Goal: Find specific page/section: Find specific page/section

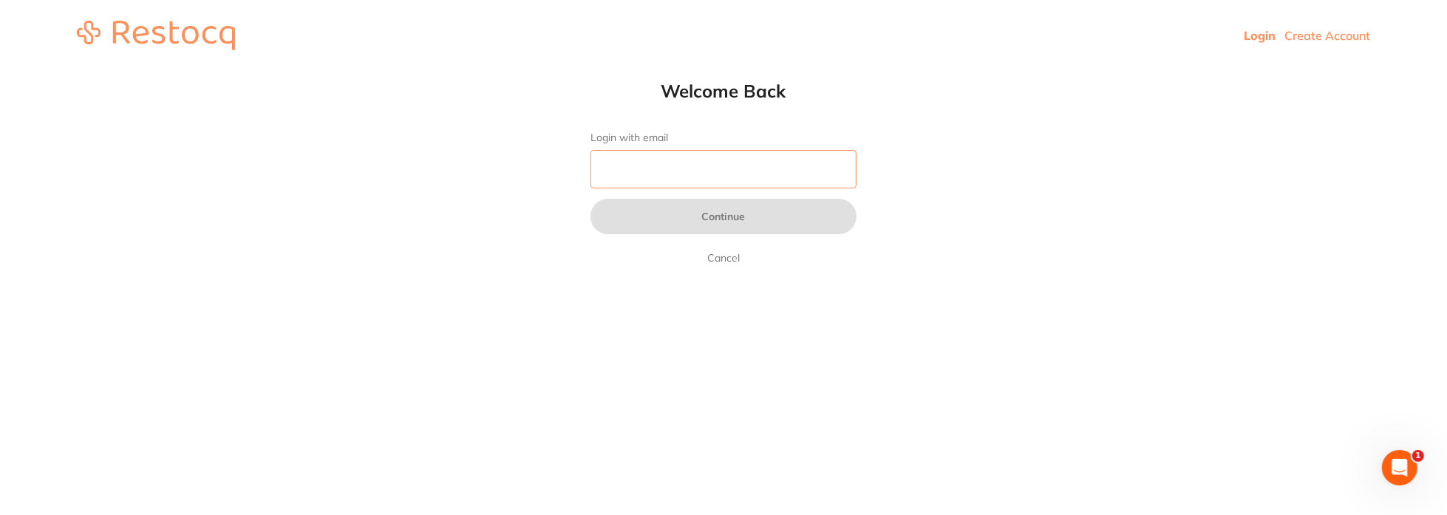
drag, startPoint x: 613, startPoint y: 171, endPoint x: 476, endPoint y: 140, distance: 140.8
click at [613, 171] on input "Login with email" at bounding box center [724, 169] width 266 height 38
type input "[EMAIL_ADDRESS][DOMAIN_NAME]"
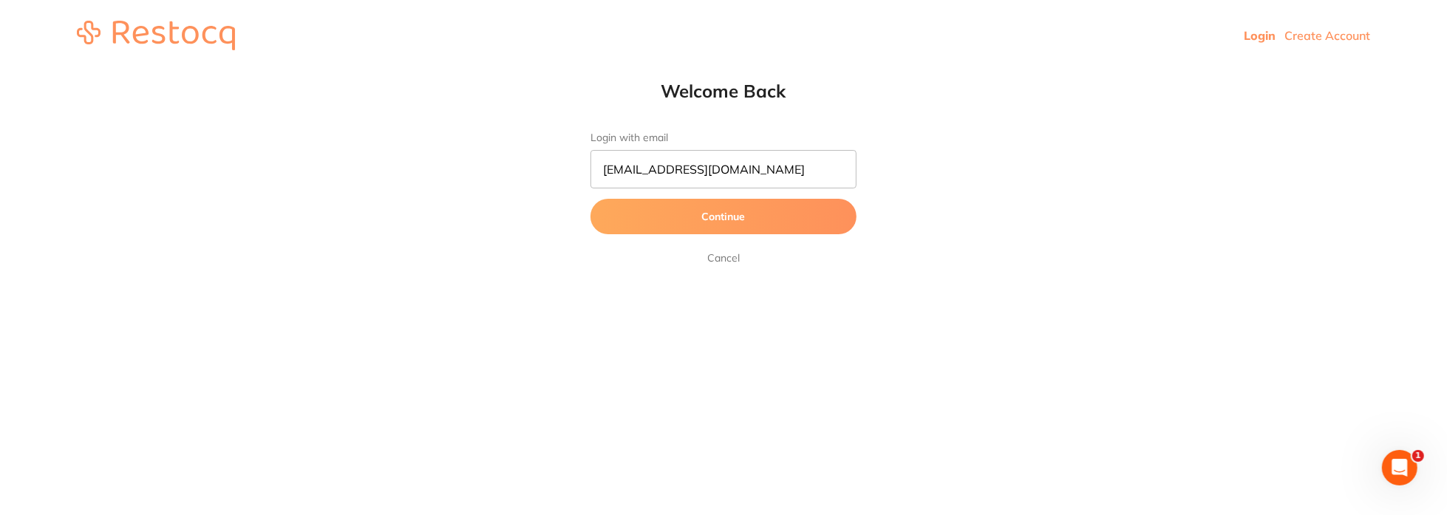
click at [680, 225] on button "Continue" at bounding box center [724, 216] width 266 height 35
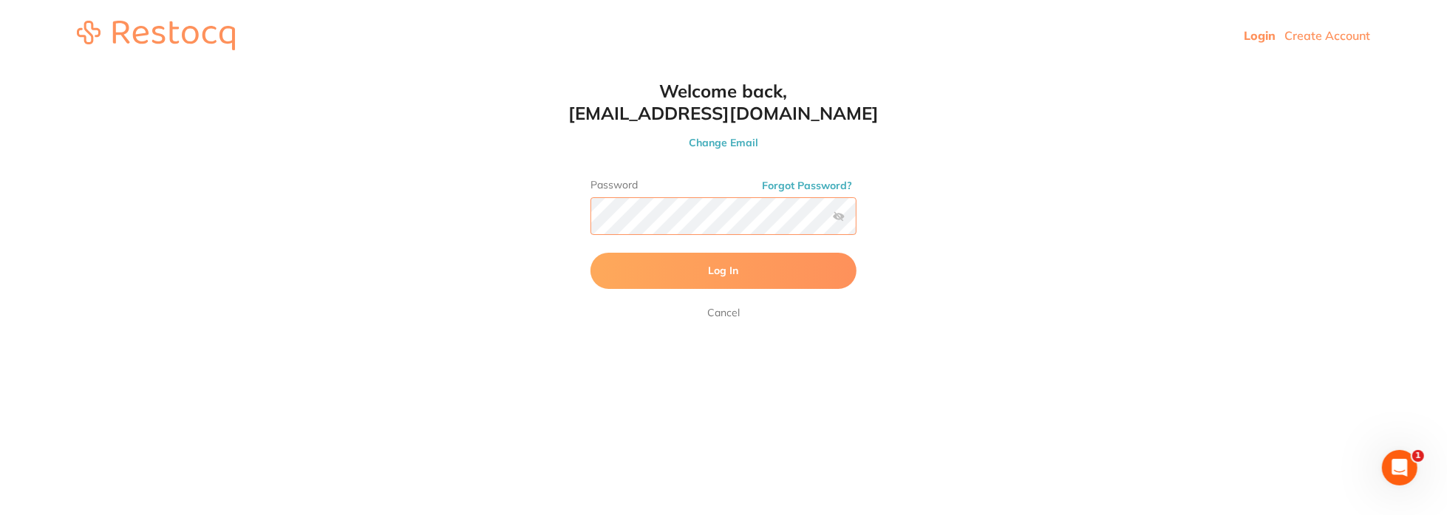
click at [591, 253] on button "Log In" at bounding box center [724, 270] width 266 height 35
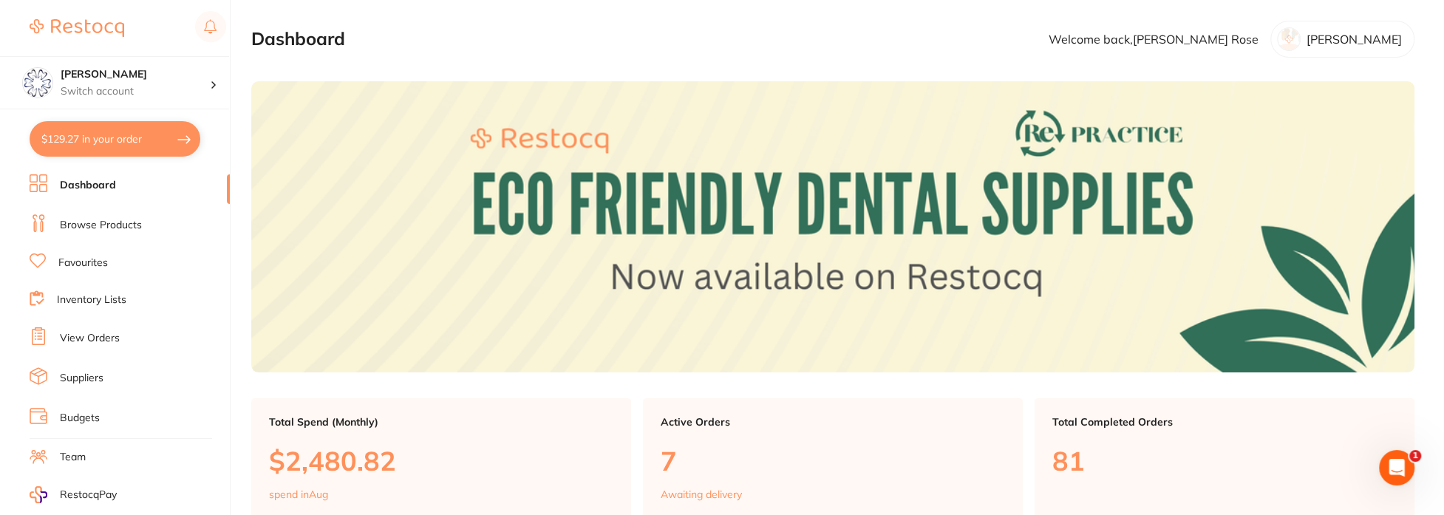
click at [93, 225] on link "Browse Products" at bounding box center [101, 225] width 82 height 15
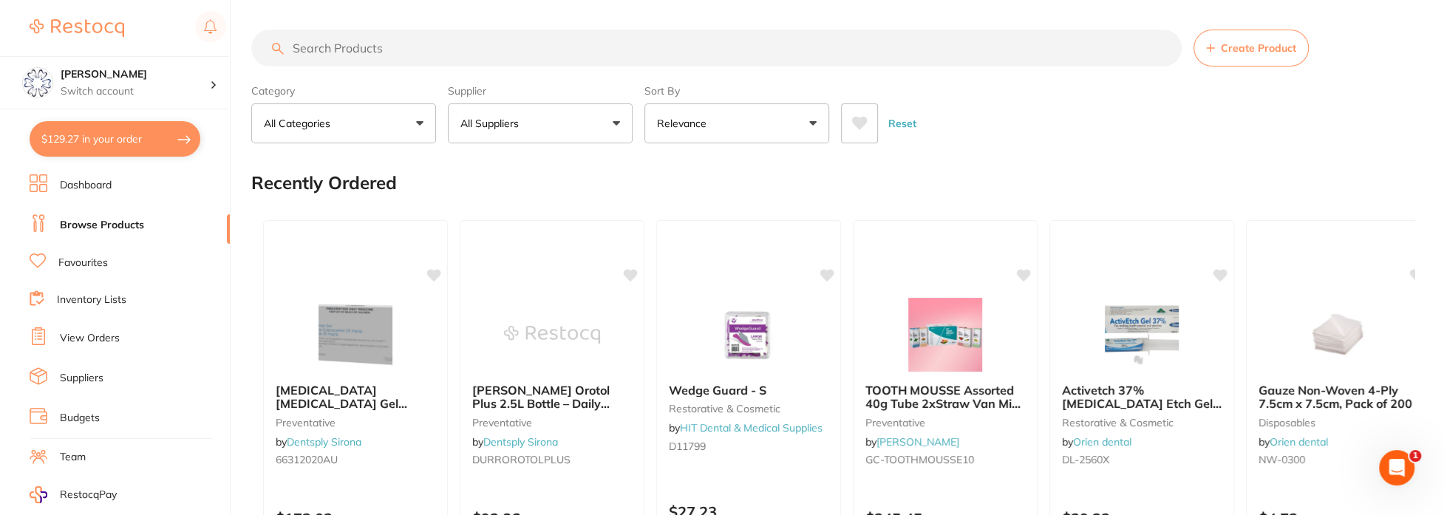
click at [339, 44] on input "search" at bounding box center [716, 48] width 931 height 37
type input "Ortho wax"
